Goal: Task Accomplishment & Management: Use online tool/utility

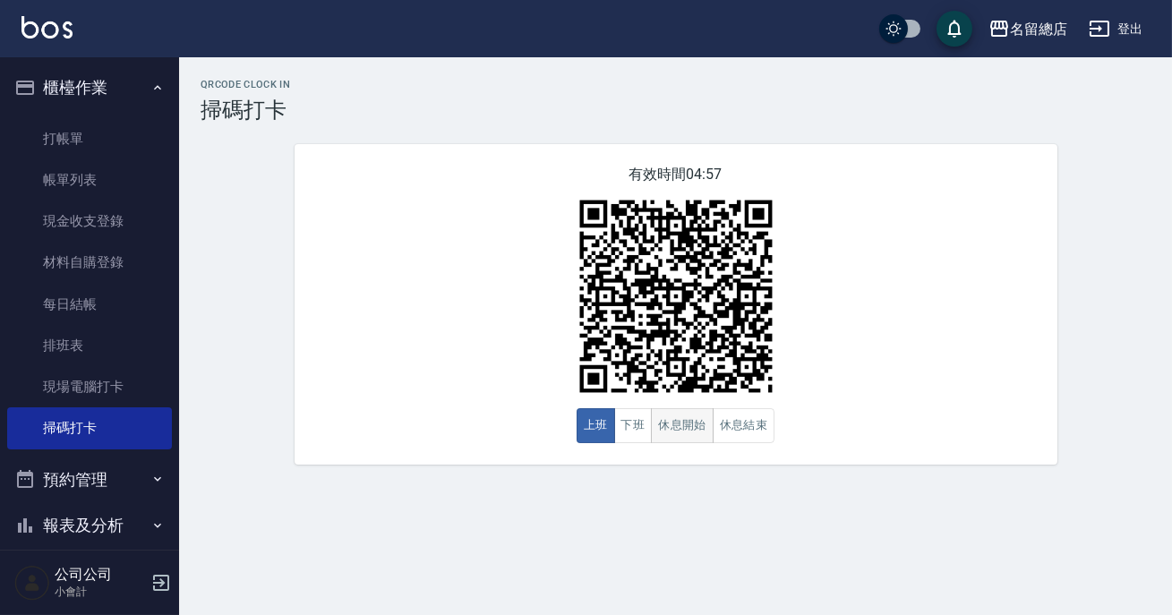
click at [663, 423] on button "休息開始" at bounding box center [682, 425] width 63 height 35
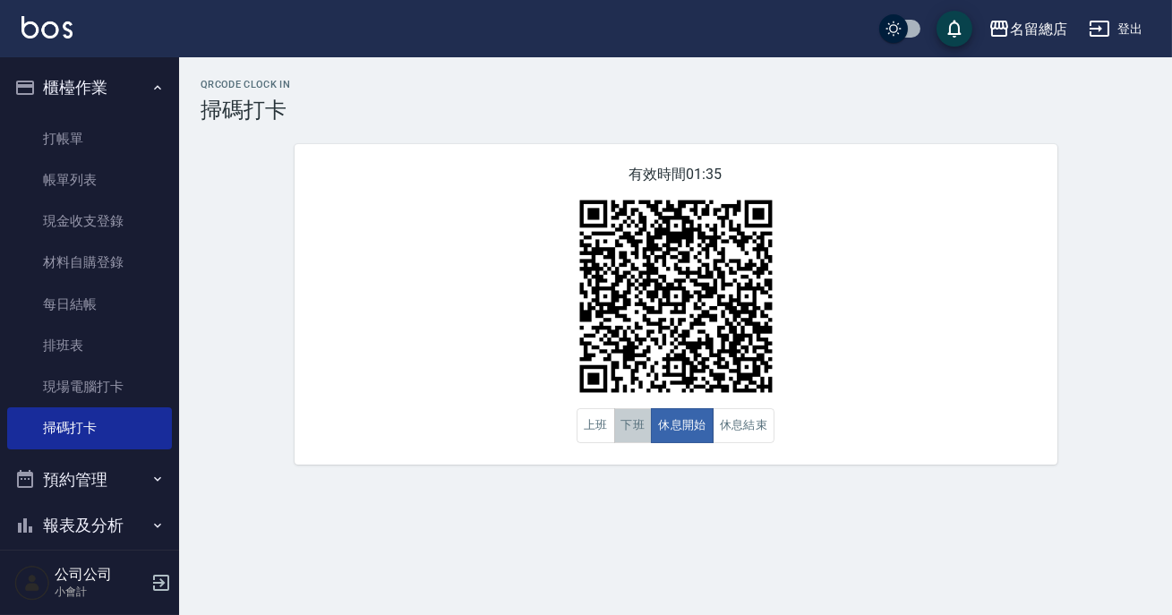
click at [644, 424] on button "下班" at bounding box center [633, 425] width 38 height 35
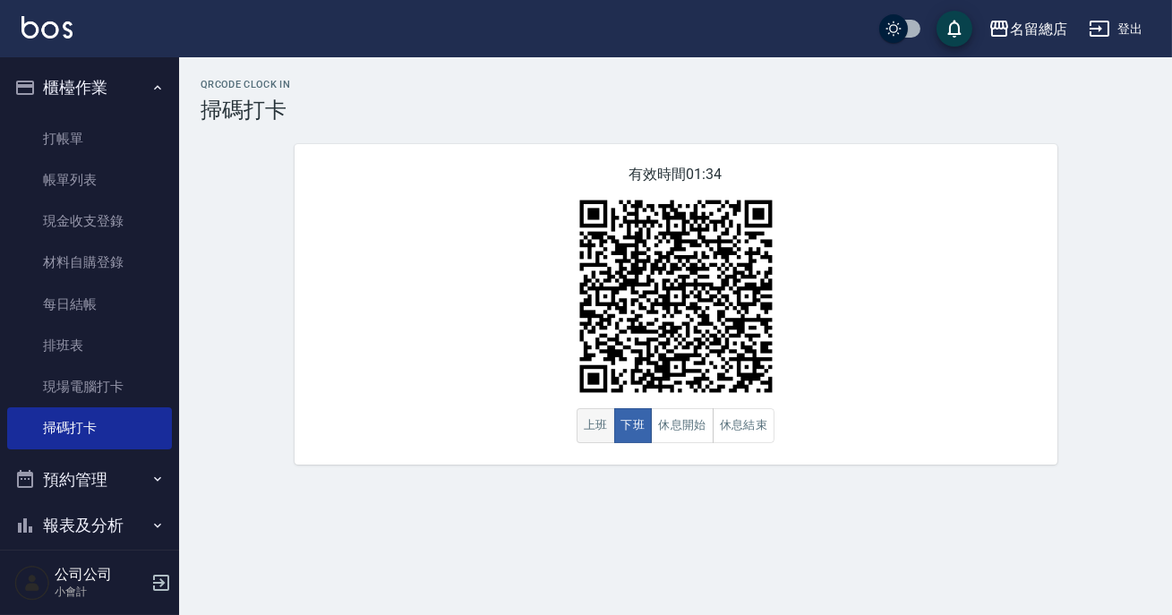
click at [596, 434] on button "上班" at bounding box center [595, 425] width 38 height 35
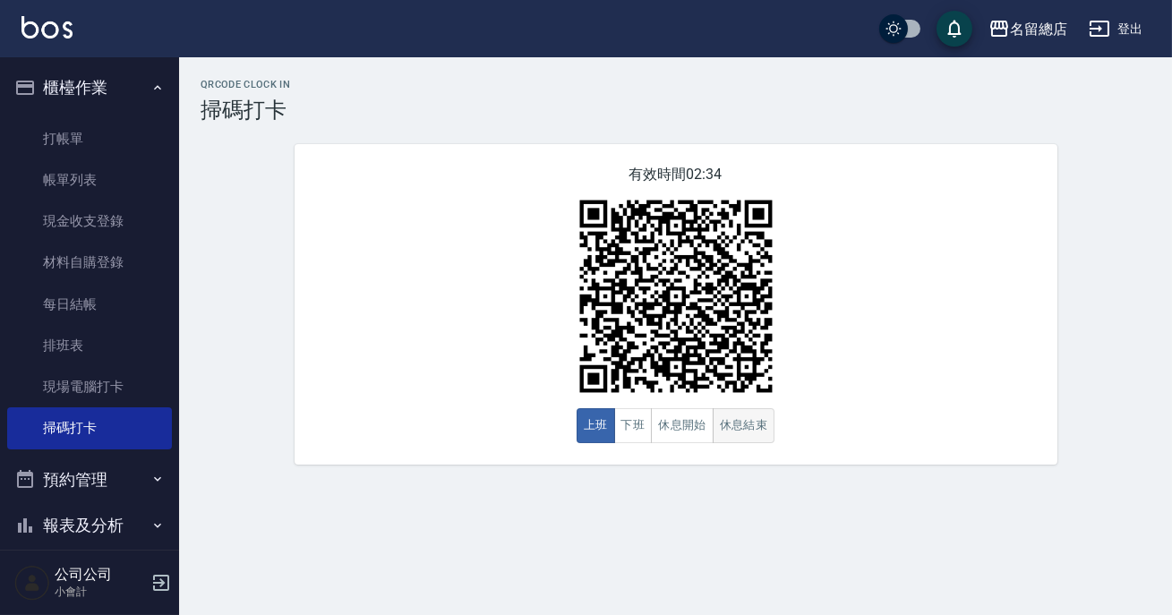
click at [739, 423] on button "休息結束" at bounding box center [744, 425] width 63 height 35
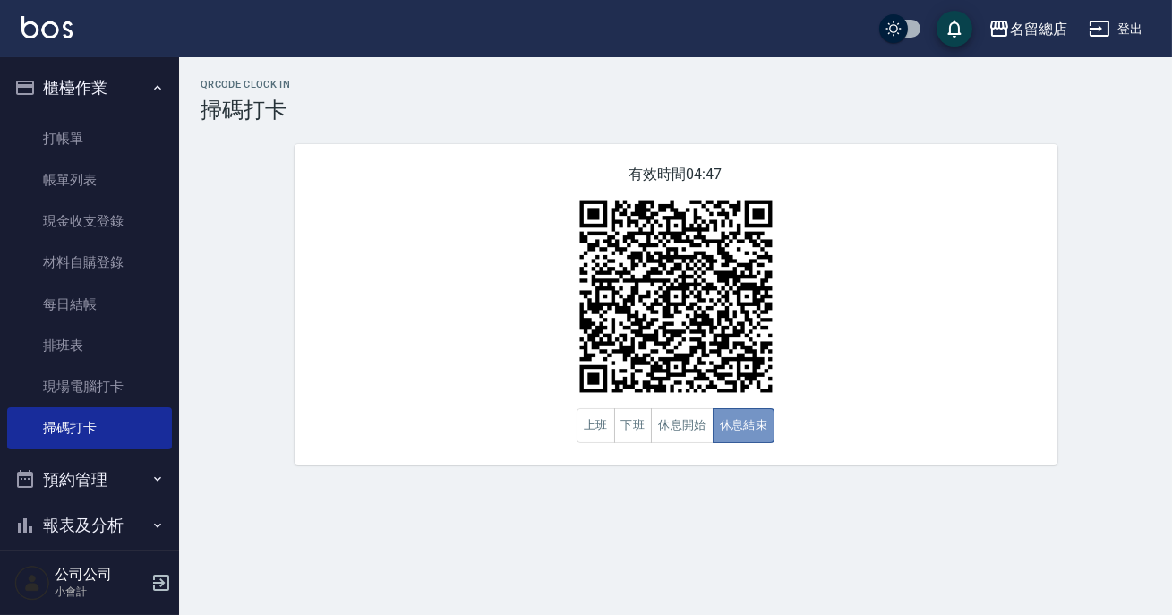
drag, startPoint x: 742, startPoint y: 414, endPoint x: 696, endPoint y: 462, distance: 66.5
click at [722, 456] on div "有效時間 04:47 上班 下班 休息開始 休息結束" at bounding box center [676, 304] width 763 height 320
click at [682, 437] on button "休息開始" at bounding box center [682, 425] width 63 height 35
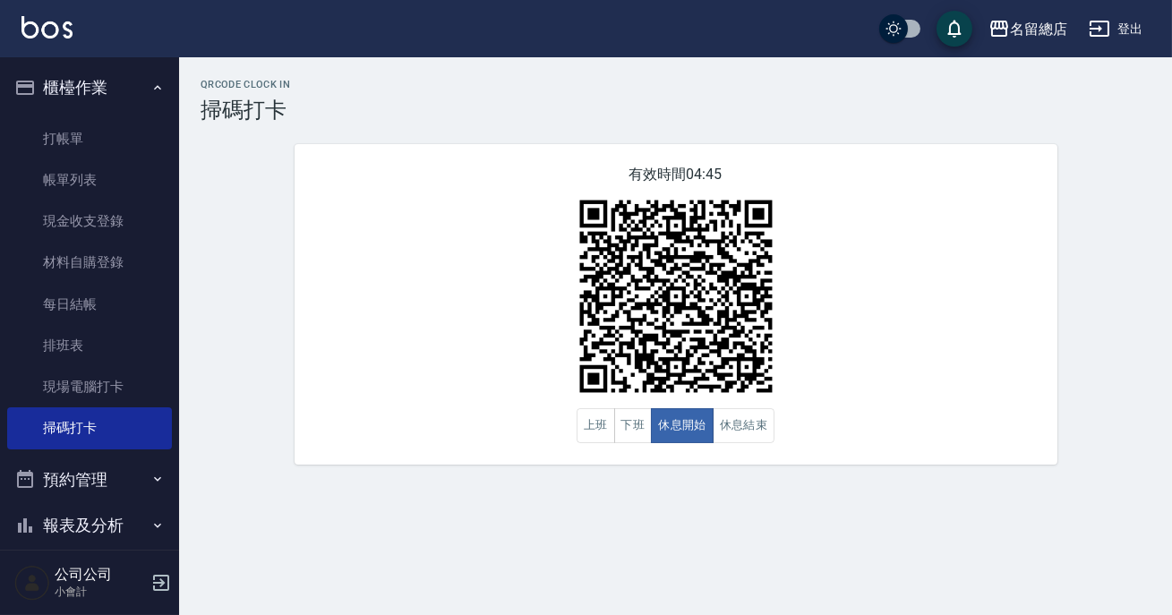
type button "BREAKSTART"
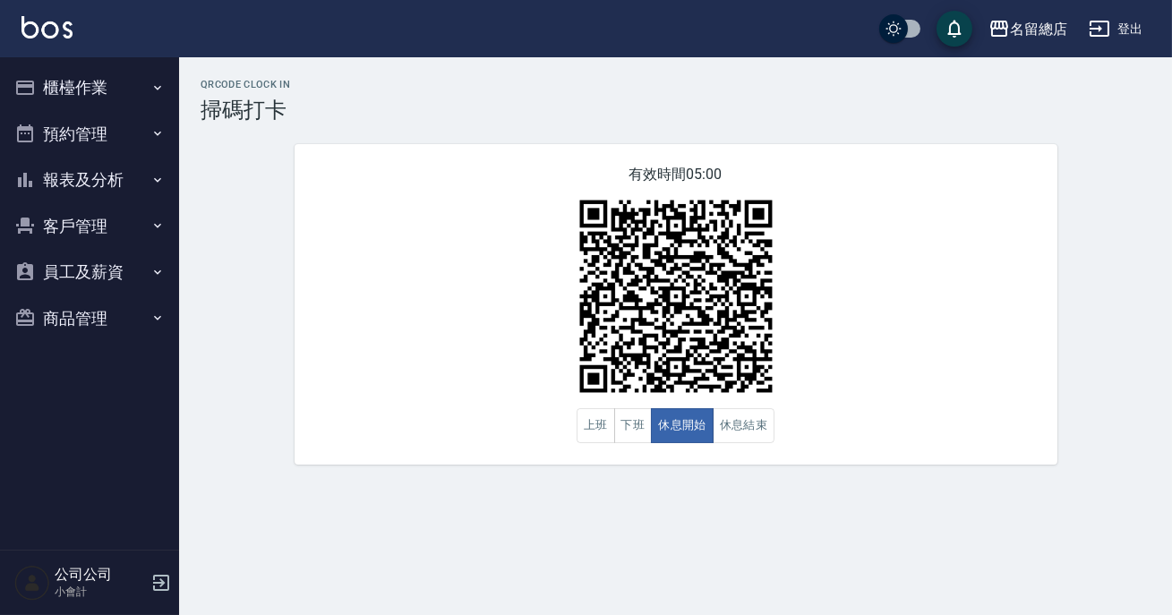
click at [682, 428] on button "休息開始" at bounding box center [682, 425] width 63 height 35
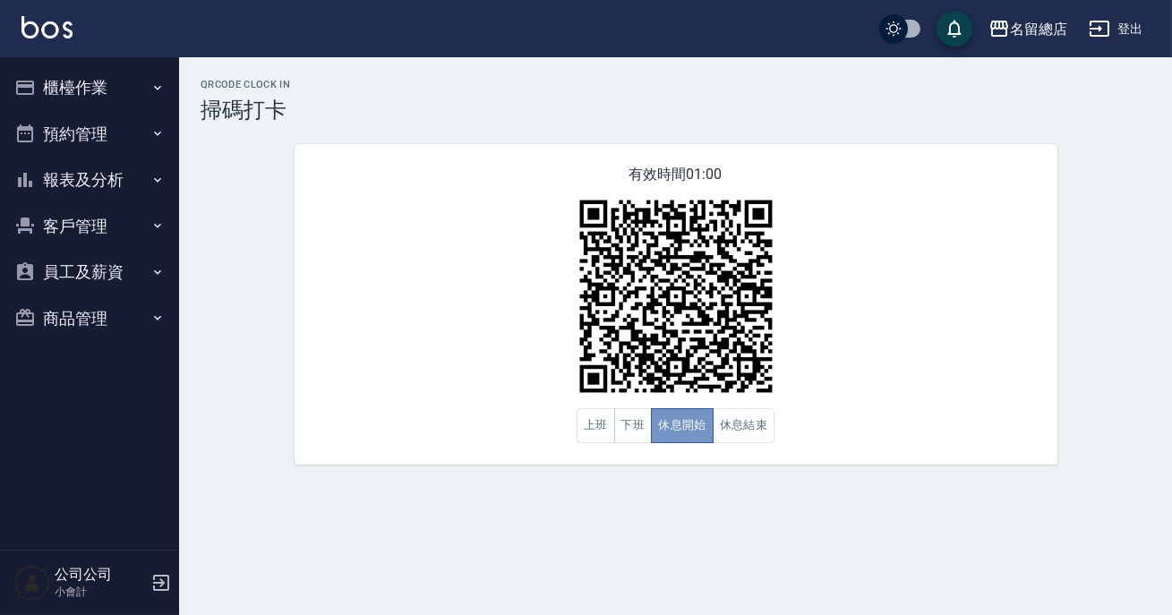
click at [682, 428] on button "休息開始" at bounding box center [682, 425] width 63 height 35
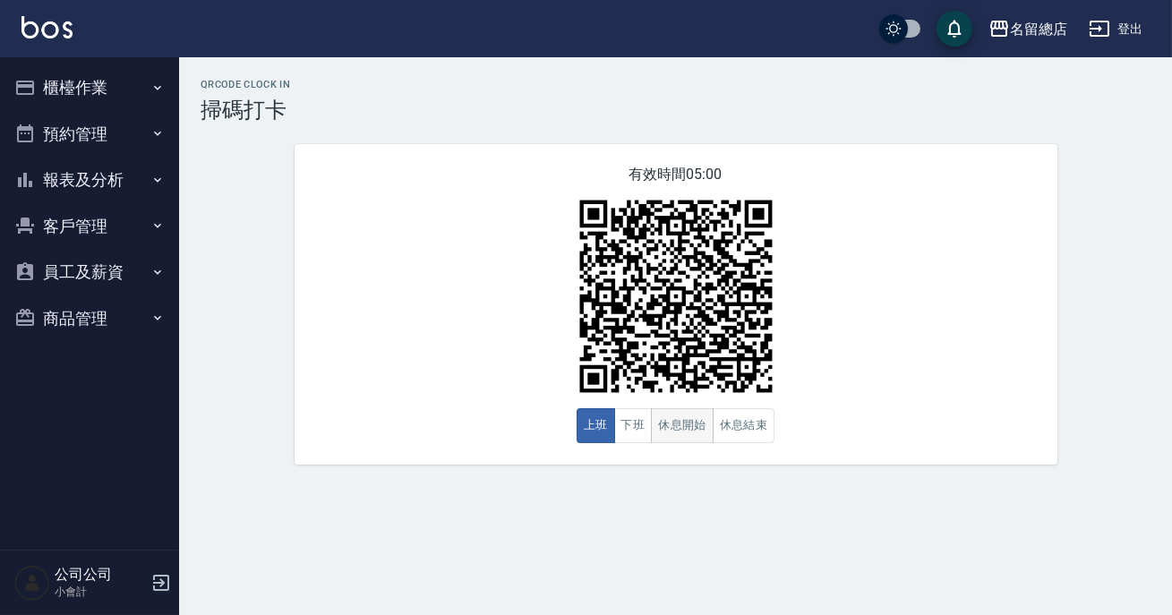
drag, startPoint x: 0, startPoint y: 0, endPoint x: 680, endPoint y: 432, distance: 806.1
click at [680, 432] on button "休息開始" at bounding box center [682, 425] width 63 height 35
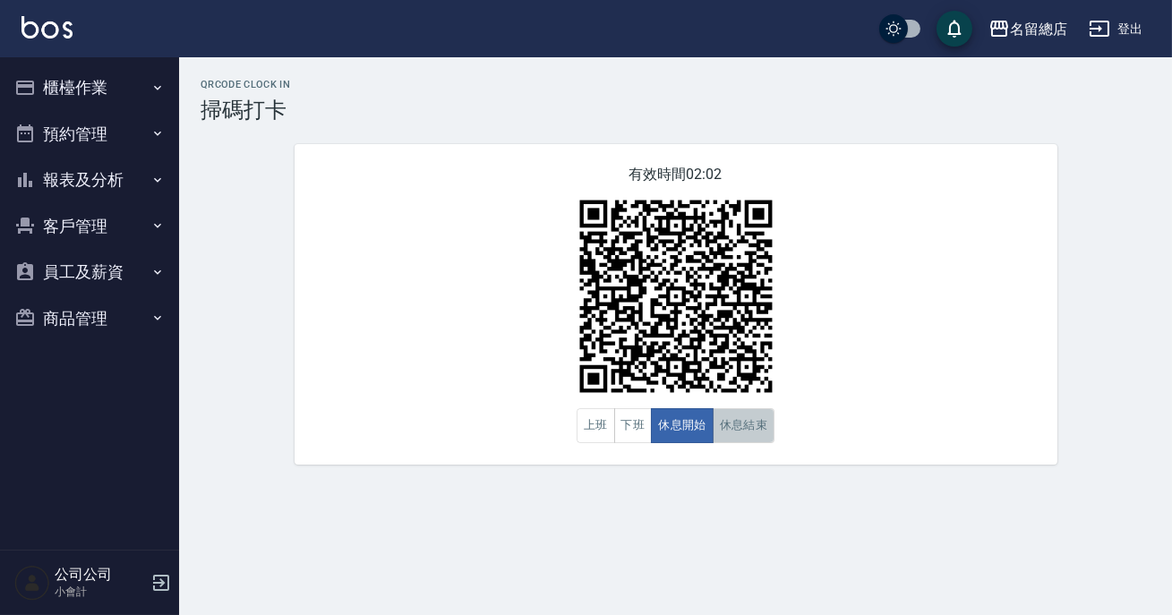
click at [721, 421] on button "休息結束" at bounding box center [744, 425] width 63 height 35
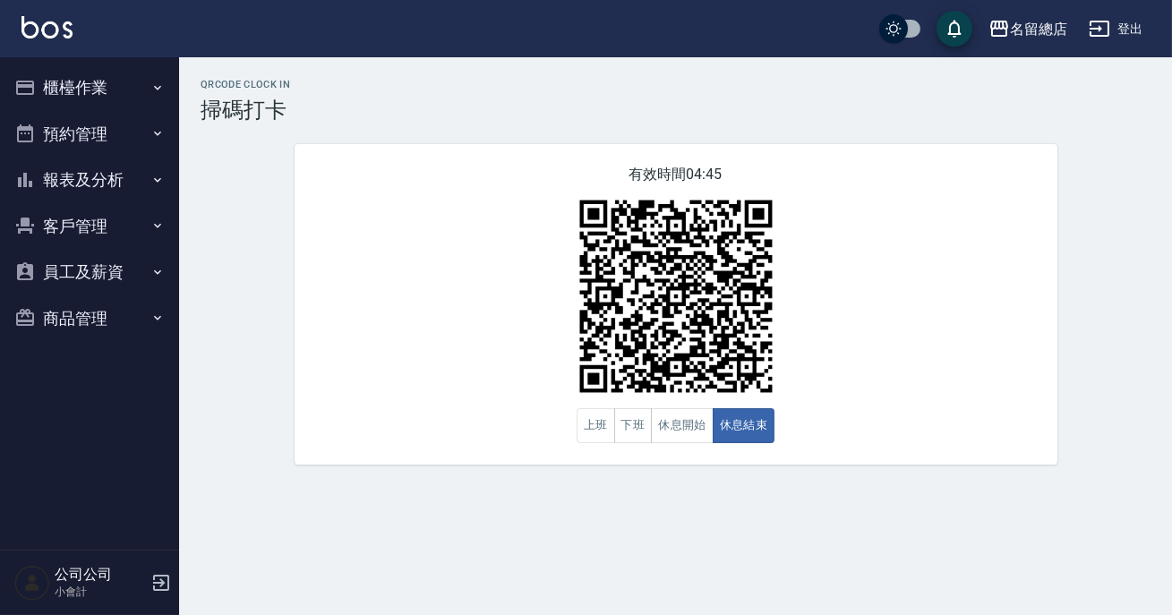
click at [786, 414] on div "有效時間 04:45 上班 下班 休息開始 休息結束" at bounding box center [676, 304] width 763 height 320
drag, startPoint x: 669, startPoint y: 426, endPoint x: 678, endPoint y: 431, distance: 10.0
click at [678, 431] on button "休息開始" at bounding box center [682, 425] width 63 height 35
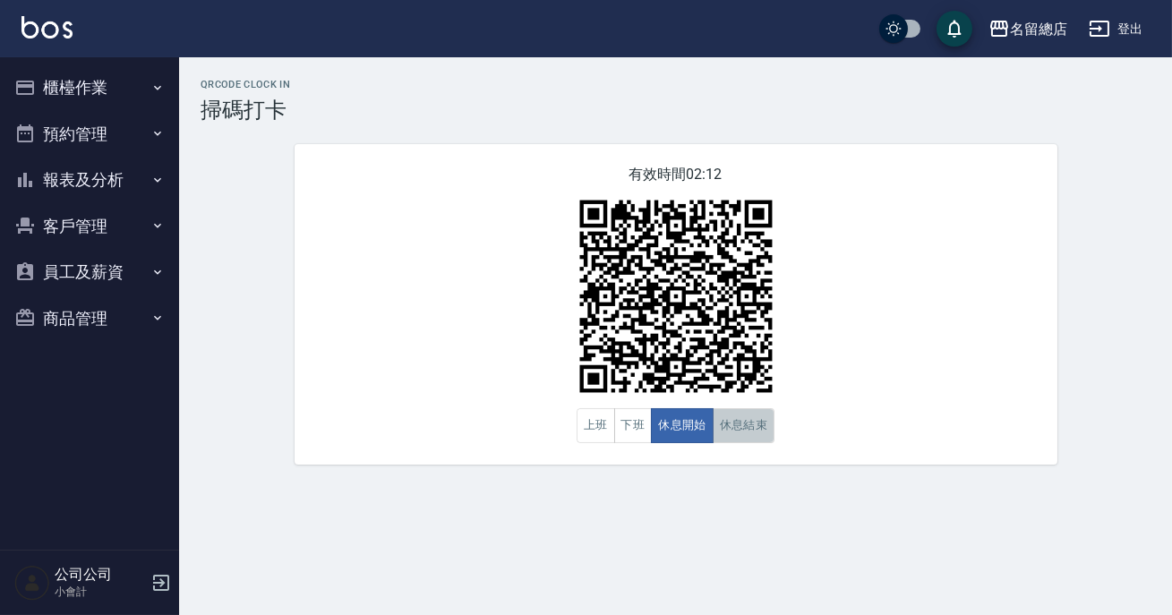
click at [748, 429] on button "休息結束" at bounding box center [744, 425] width 63 height 35
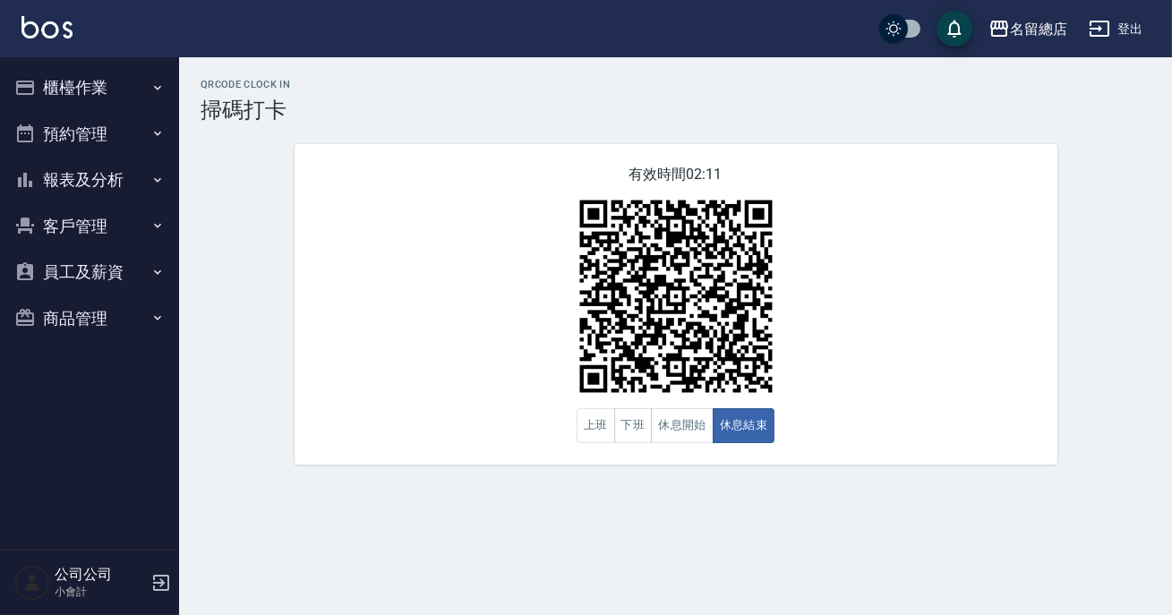
click at [771, 553] on div "QRcode Clock In 掃碼打卡 有效時間 02:11 上班 下班 休息開始 休息結束" at bounding box center [586, 307] width 1172 height 615
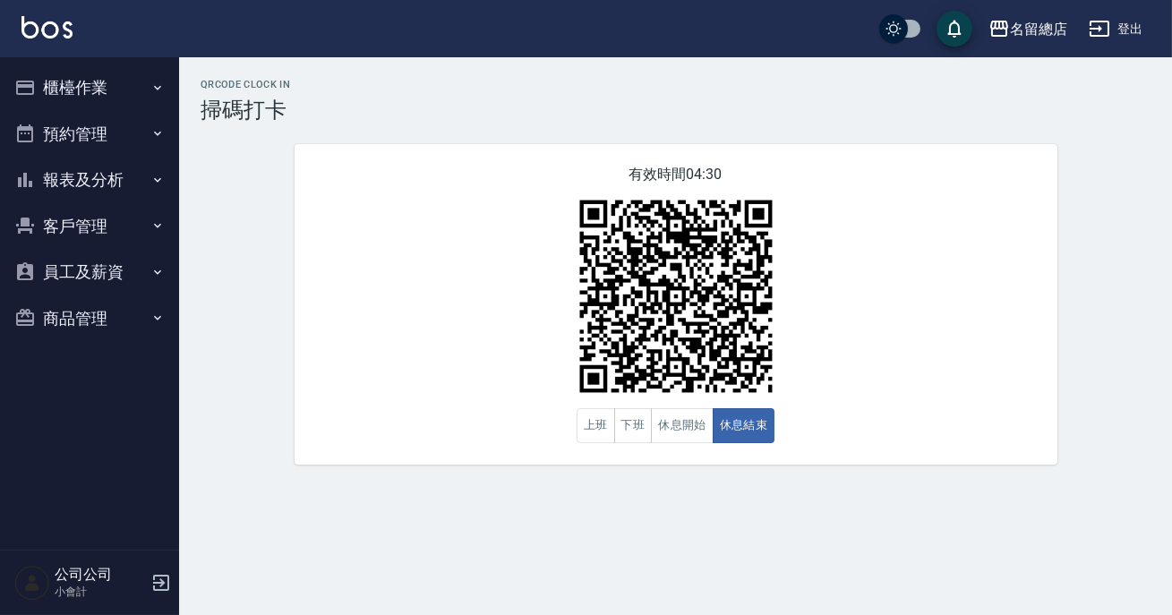
click at [771, 553] on div "QRcode Clock In 掃碼打卡 有效時間 04:30 上班 下班 休息開始 休息結束" at bounding box center [586, 307] width 1172 height 615
click at [669, 423] on button "休息開始" at bounding box center [682, 425] width 63 height 35
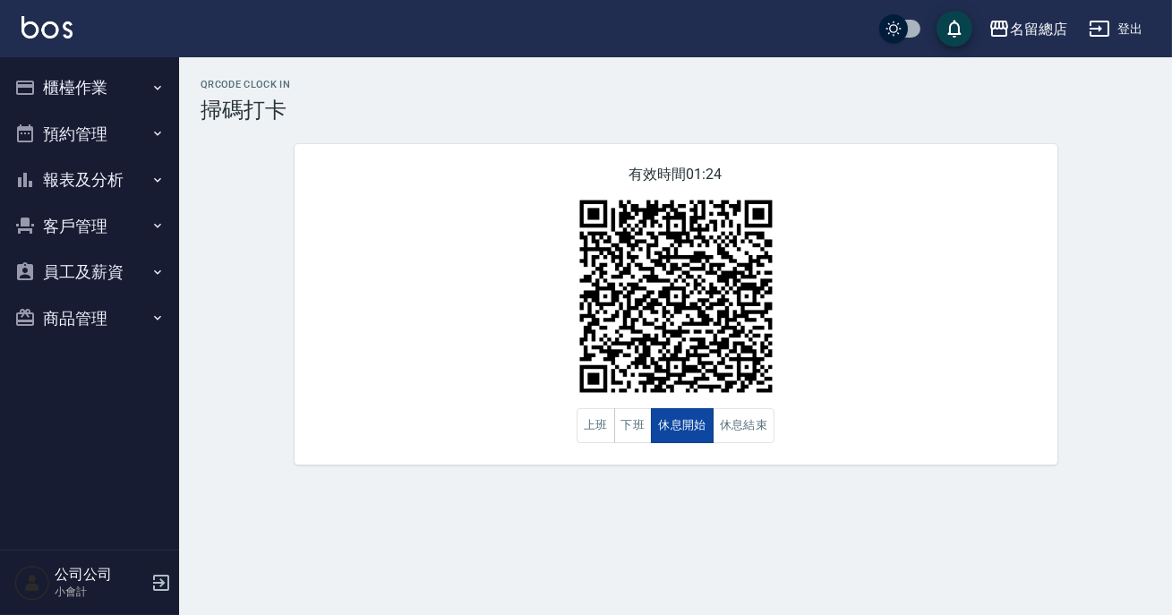
click at [669, 423] on button "休息開始" at bounding box center [682, 425] width 63 height 35
click at [714, 429] on button "休息結束" at bounding box center [744, 425] width 63 height 35
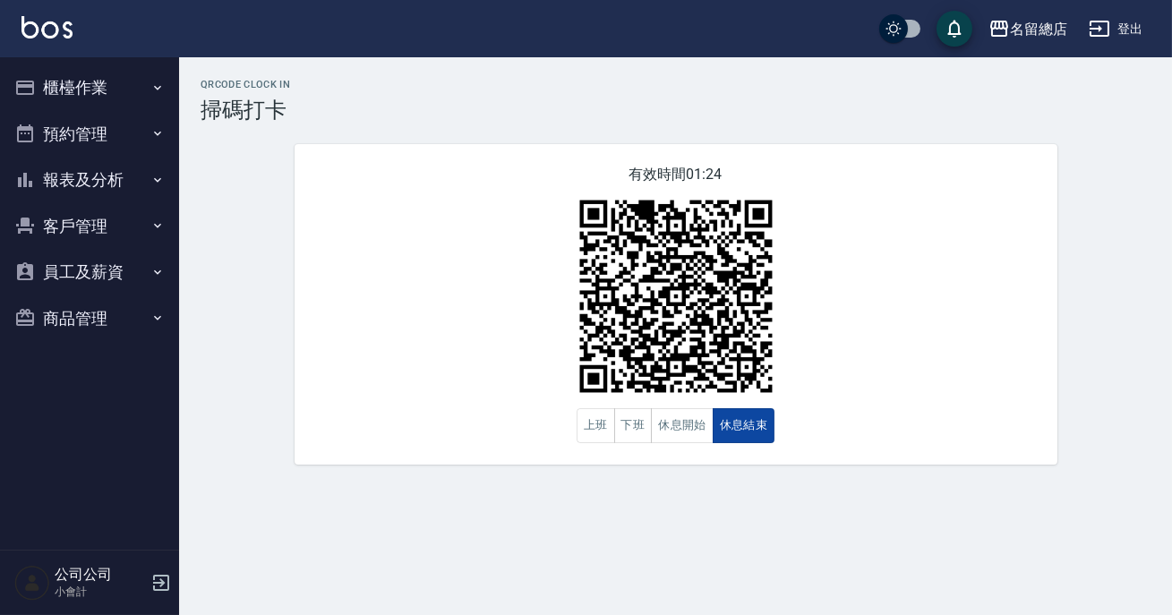
click at [722, 429] on button "休息結束" at bounding box center [744, 425] width 63 height 35
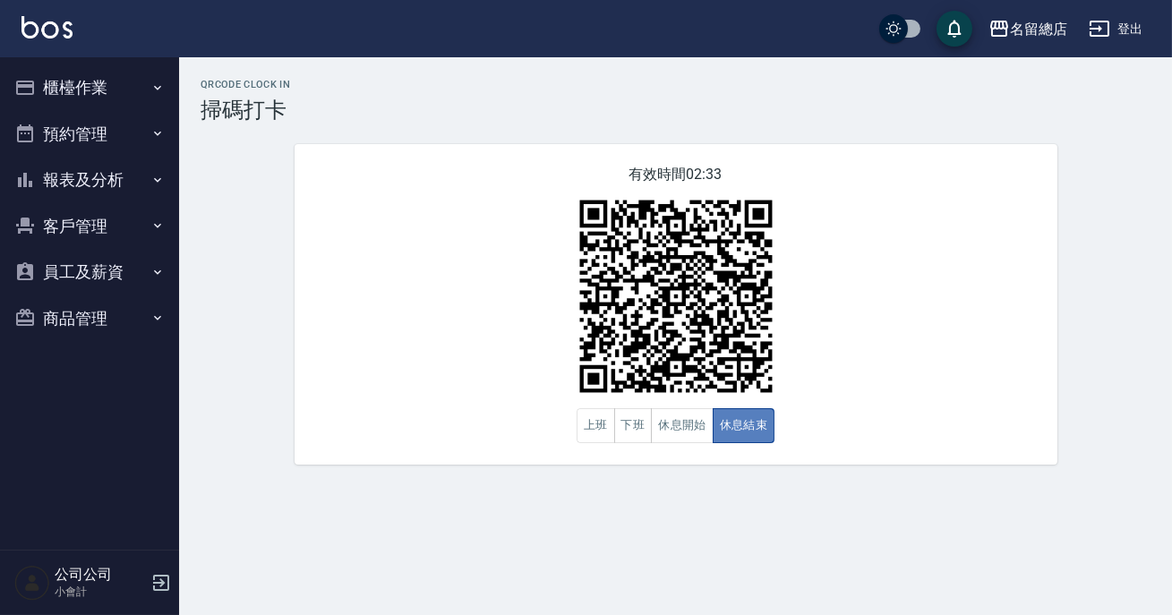
click at [722, 429] on button "休息結束" at bounding box center [744, 425] width 63 height 35
click at [680, 440] on button "休息開始" at bounding box center [682, 425] width 63 height 35
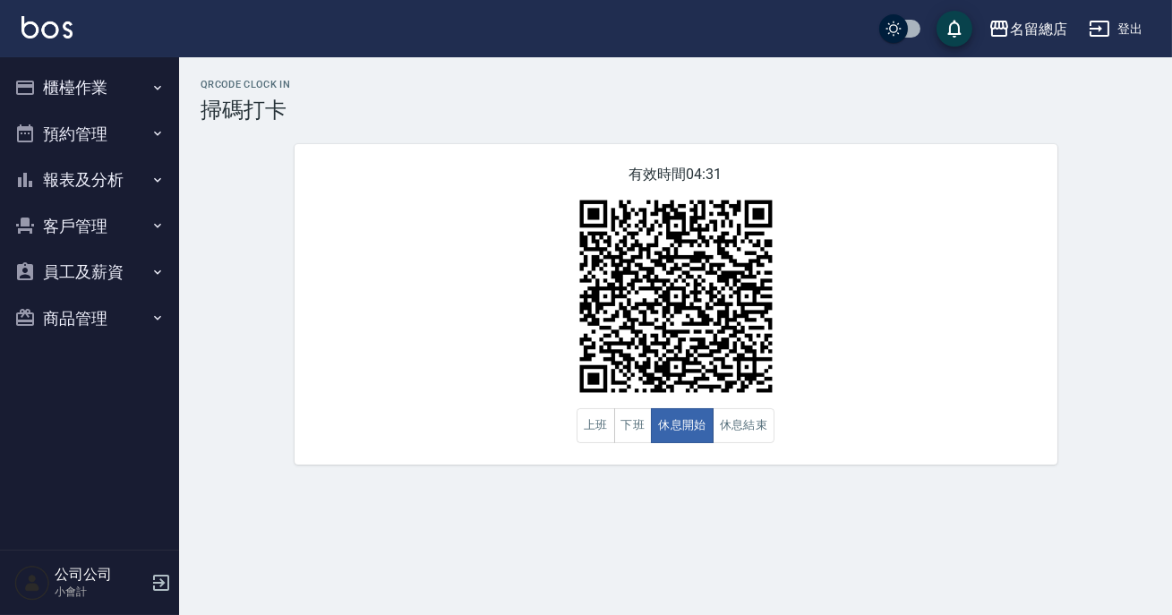
click at [748, 455] on div "有效時間 04:31 上班 下班 休息開始 休息結束" at bounding box center [676, 304] width 763 height 320
click at [748, 445] on div "有效時間 04:31 上班 下班 休息開始 休息結束" at bounding box center [676, 304] width 763 height 320
click at [743, 434] on button "休息結束" at bounding box center [744, 425] width 63 height 35
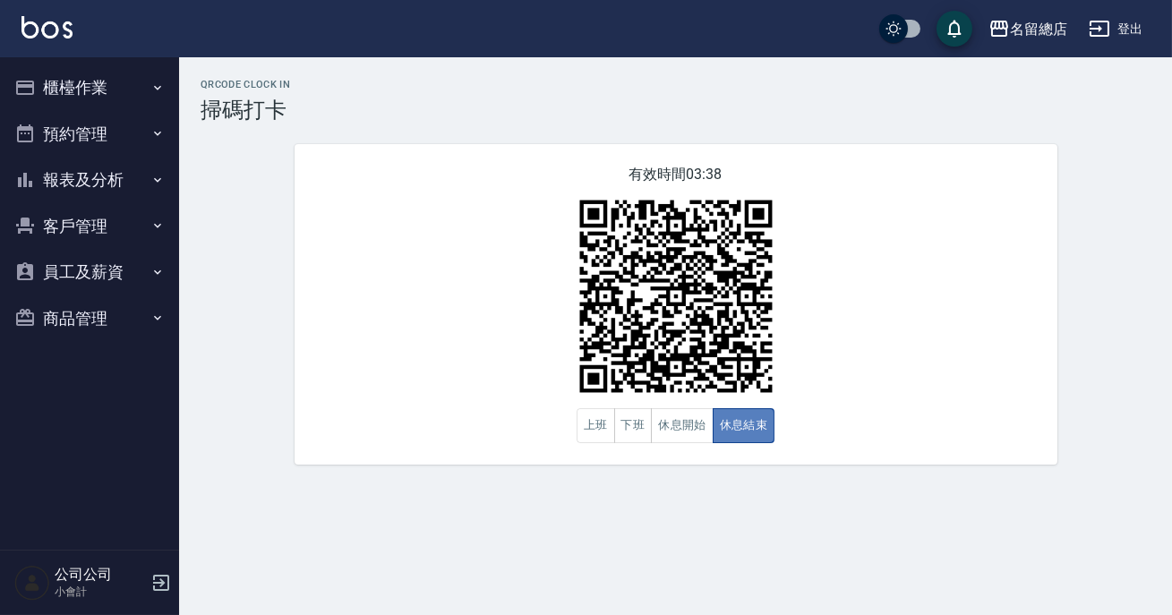
click at [743, 434] on button "休息結束" at bounding box center [744, 425] width 63 height 35
click at [700, 434] on button "休息開始" at bounding box center [682, 425] width 63 height 35
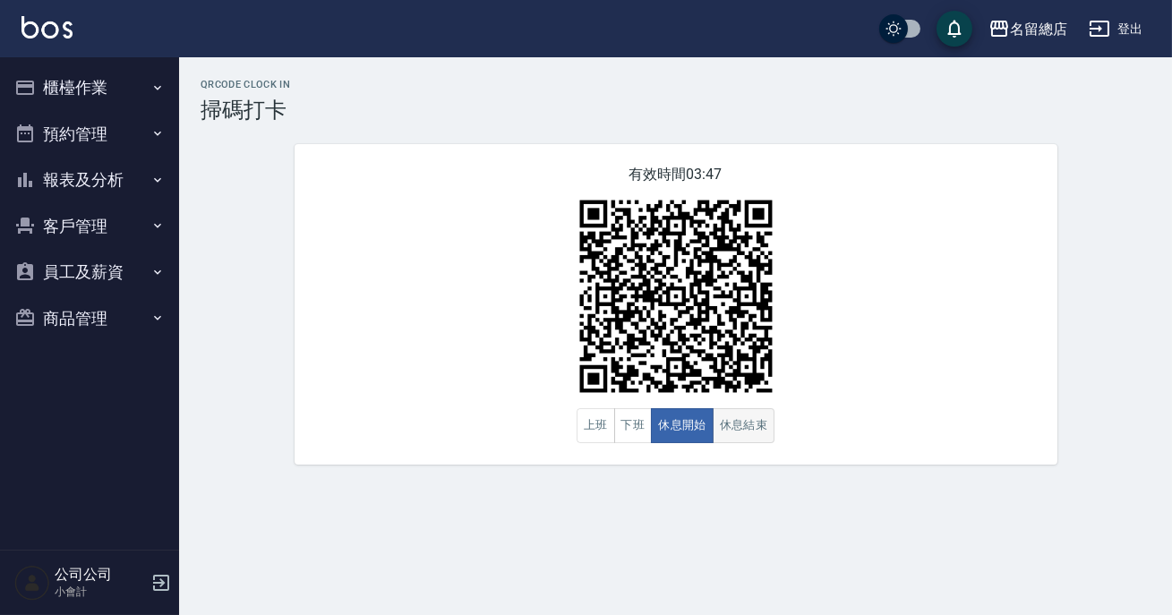
click at [727, 439] on button "休息結束" at bounding box center [744, 425] width 63 height 35
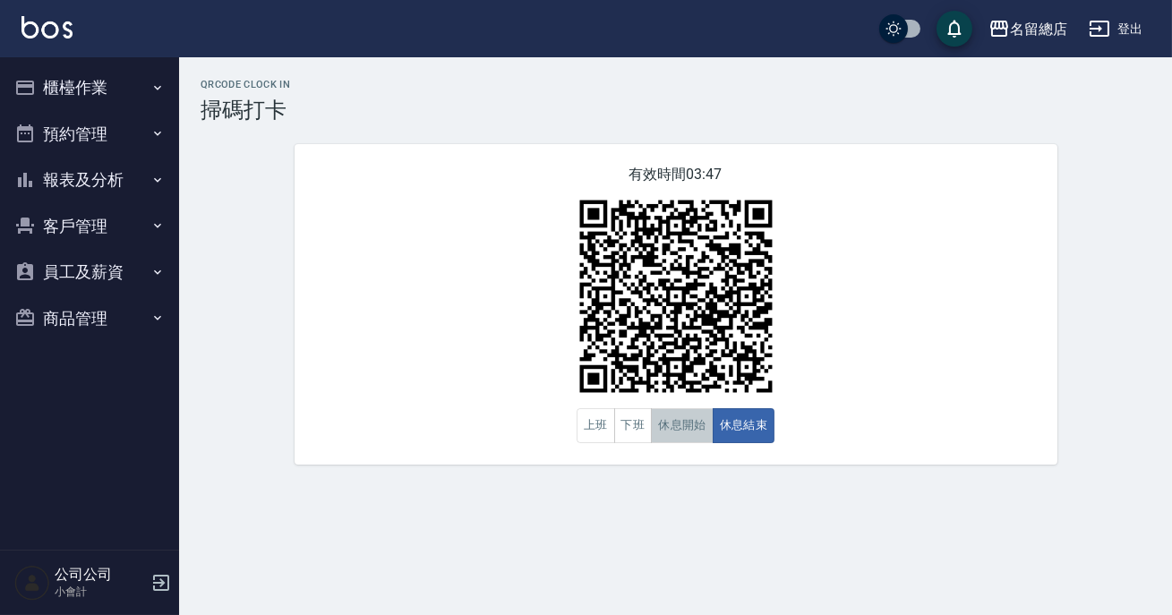
click at [683, 424] on button "休息開始" at bounding box center [682, 425] width 63 height 35
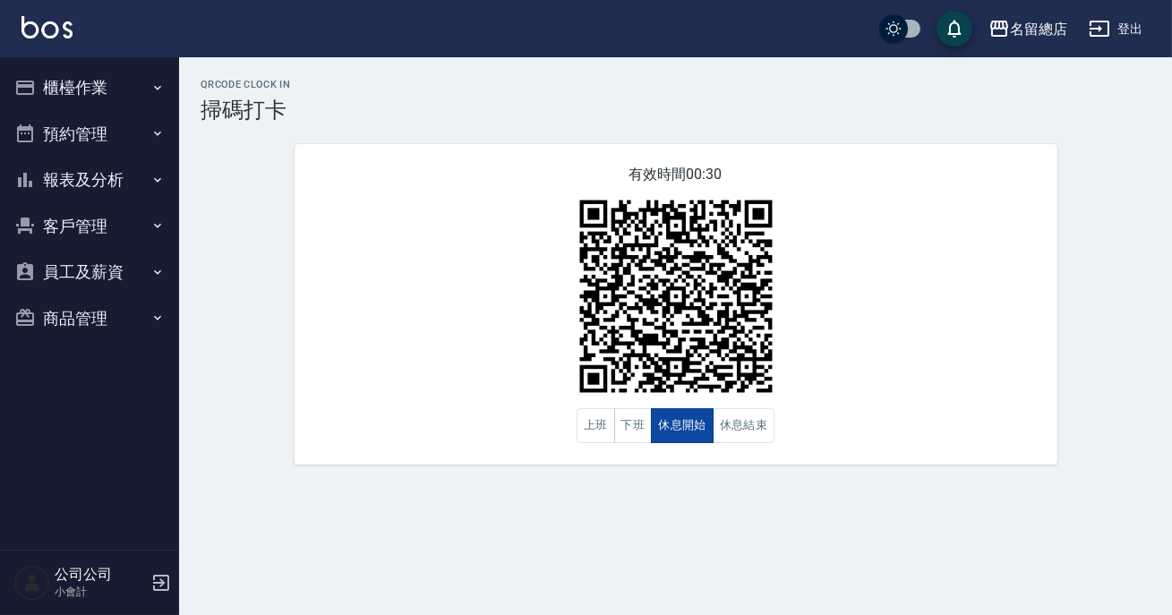
click at [683, 424] on button "休息開始" at bounding box center [682, 425] width 63 height 35
click at [766, 438] on button "休息結束" at bounding box center [744, 425] width 63 height 35
